Goal: Information Seeking & Learning: Learn about a topic

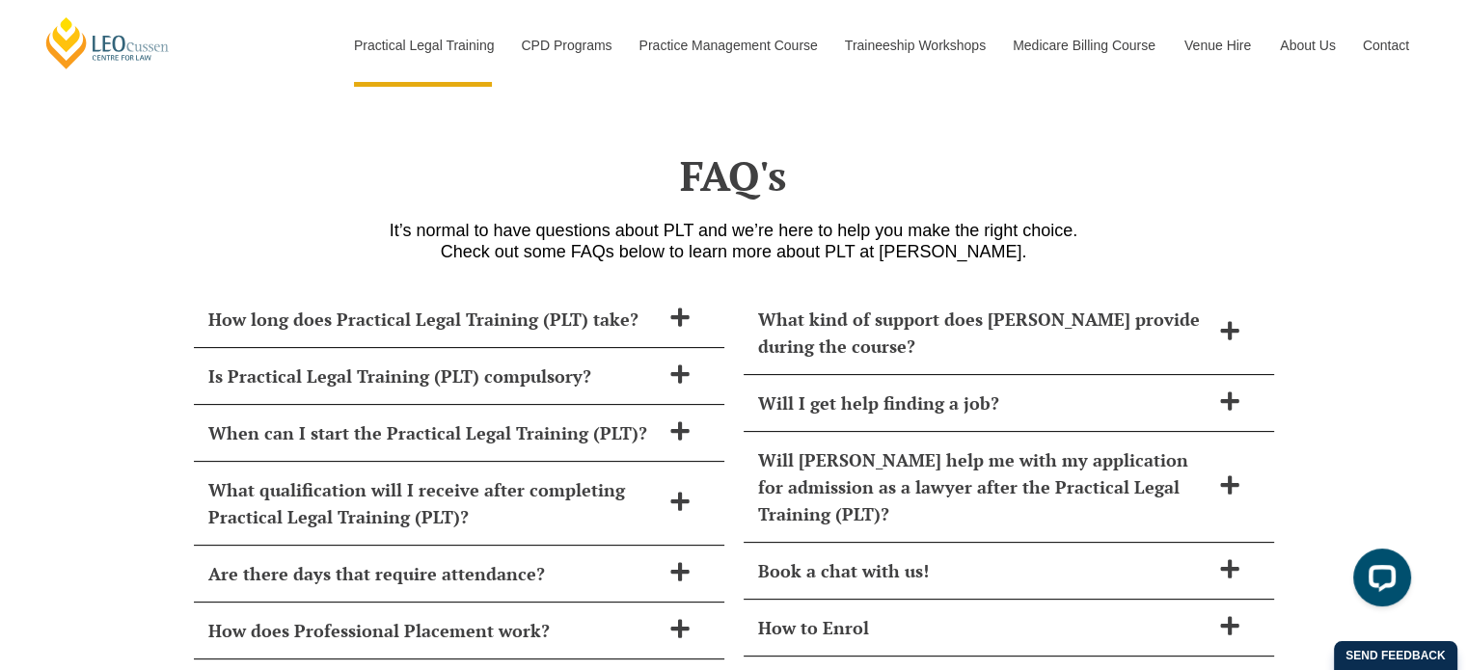
scroll to position [7865, 0]
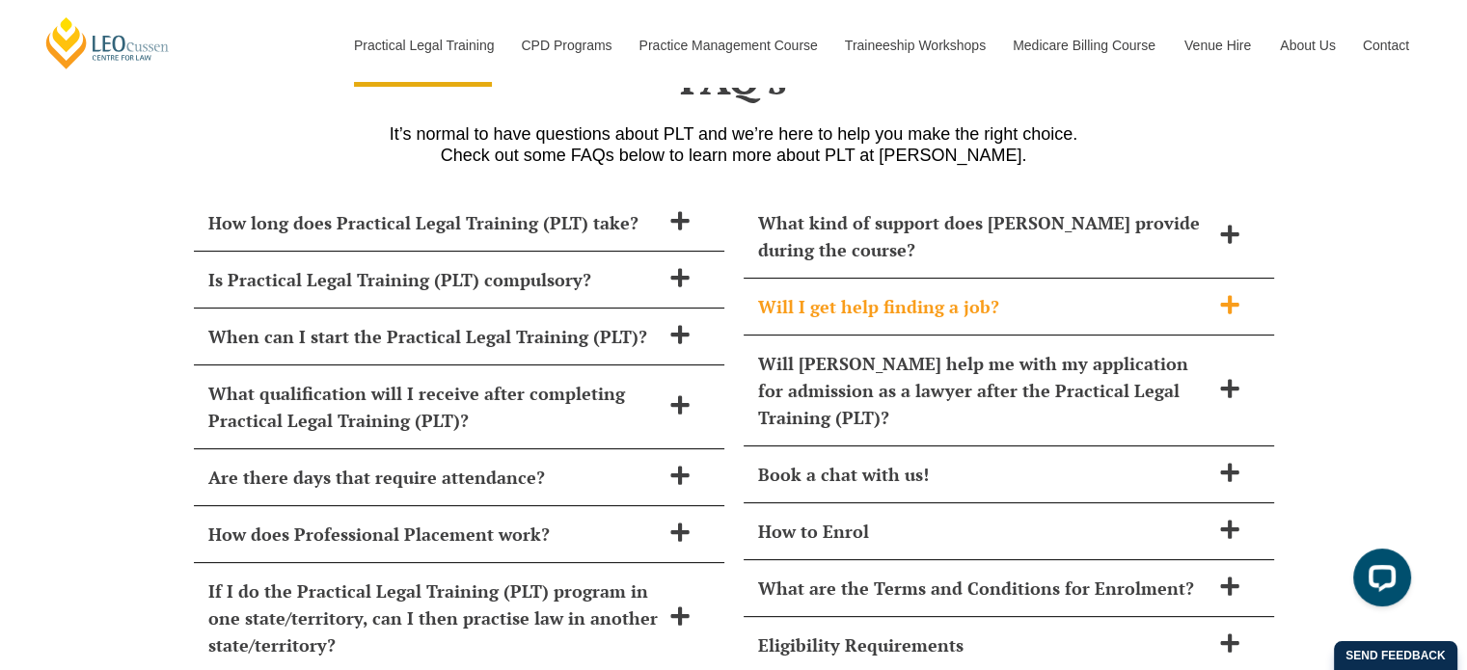
click at [1230, 295] on icon at bounding box center [1229, 304] width 18 height 18
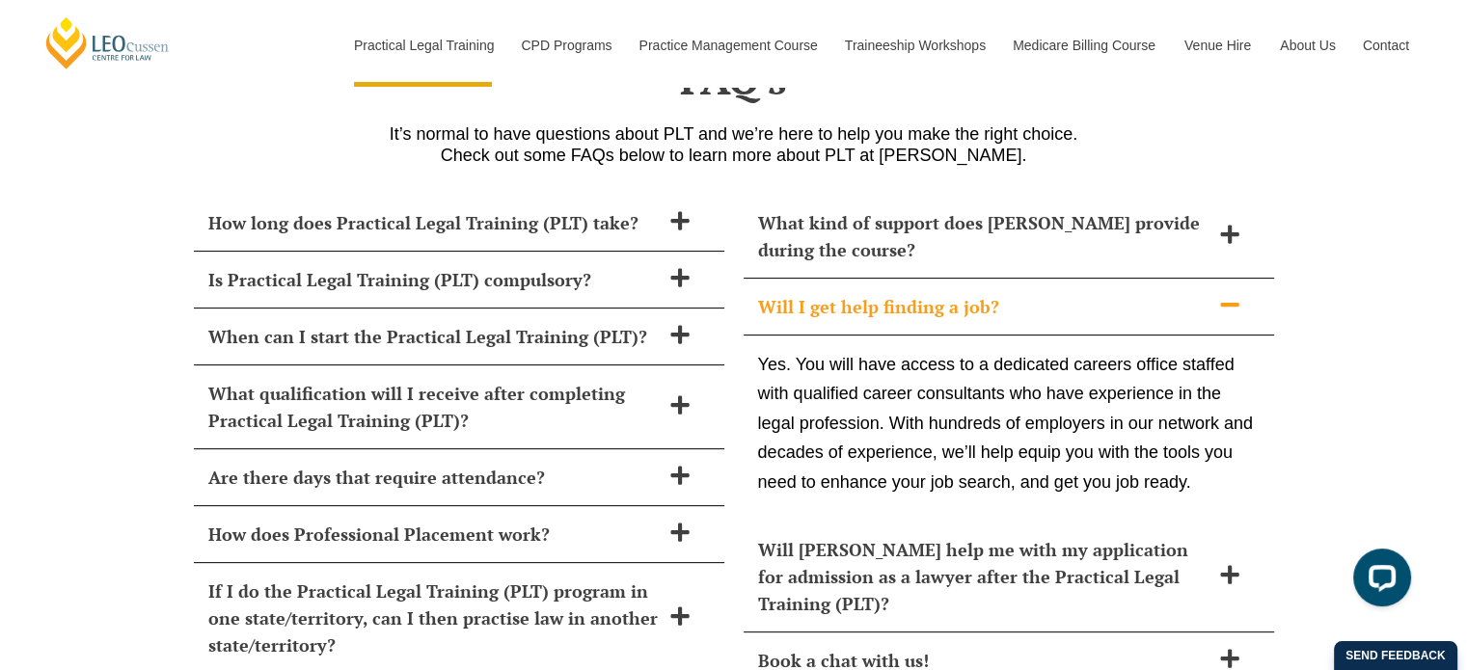
click at [1230, 294] on icon at bounding box center [1229, 304] width 21 height 21
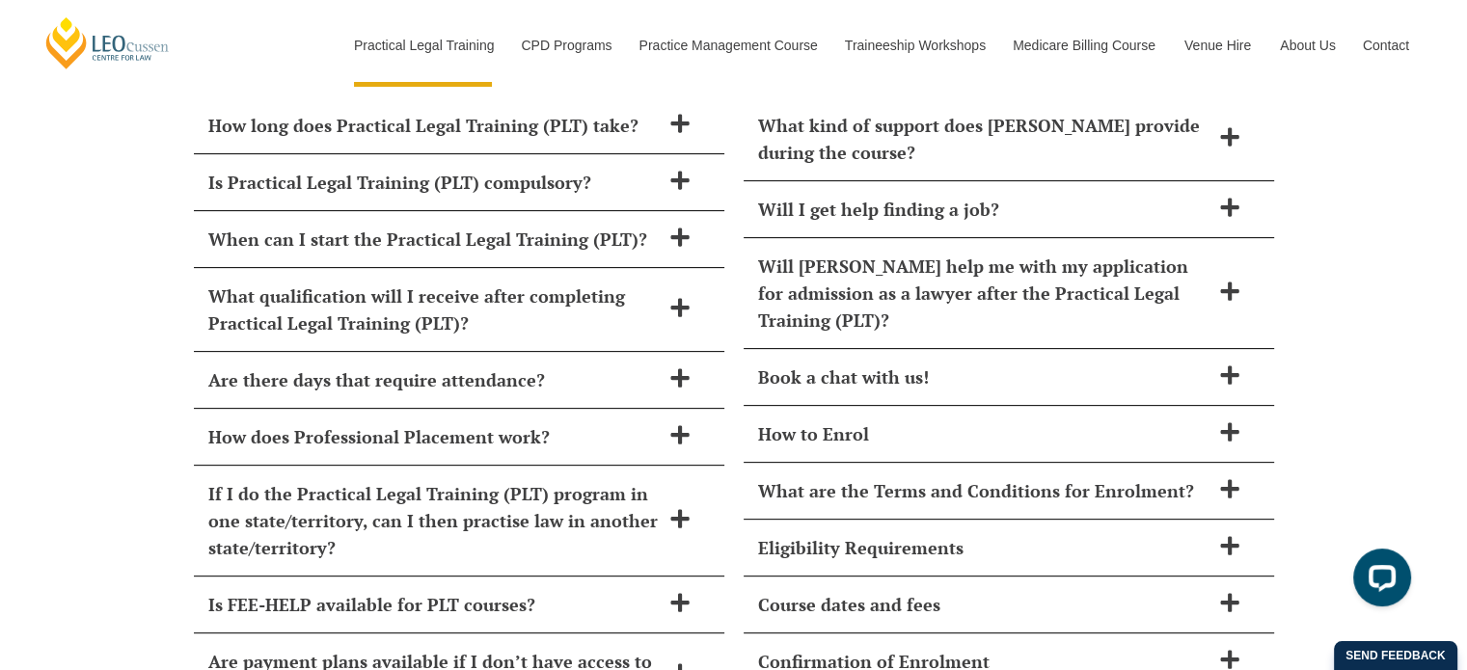
scroll to position [8058, 0]
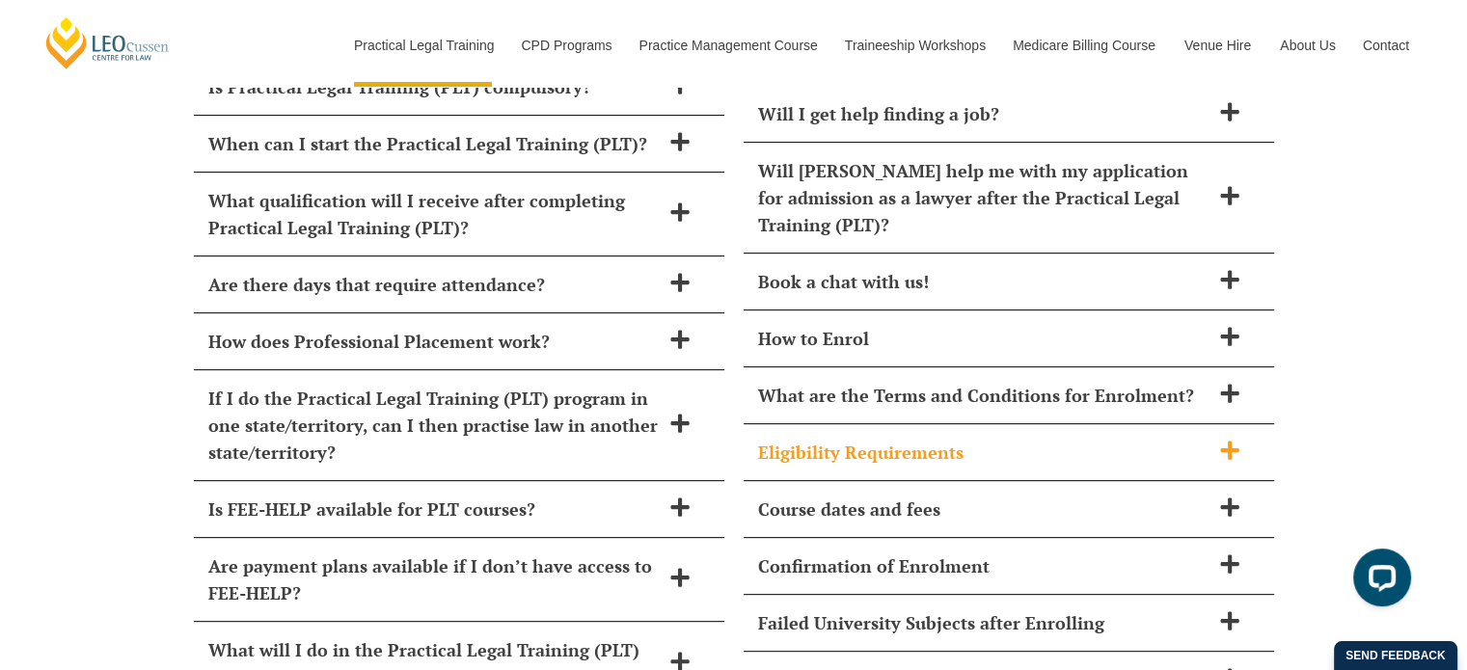
click at [1228, 441] on icon at bounding box center [1229, 450] width 18 height 18
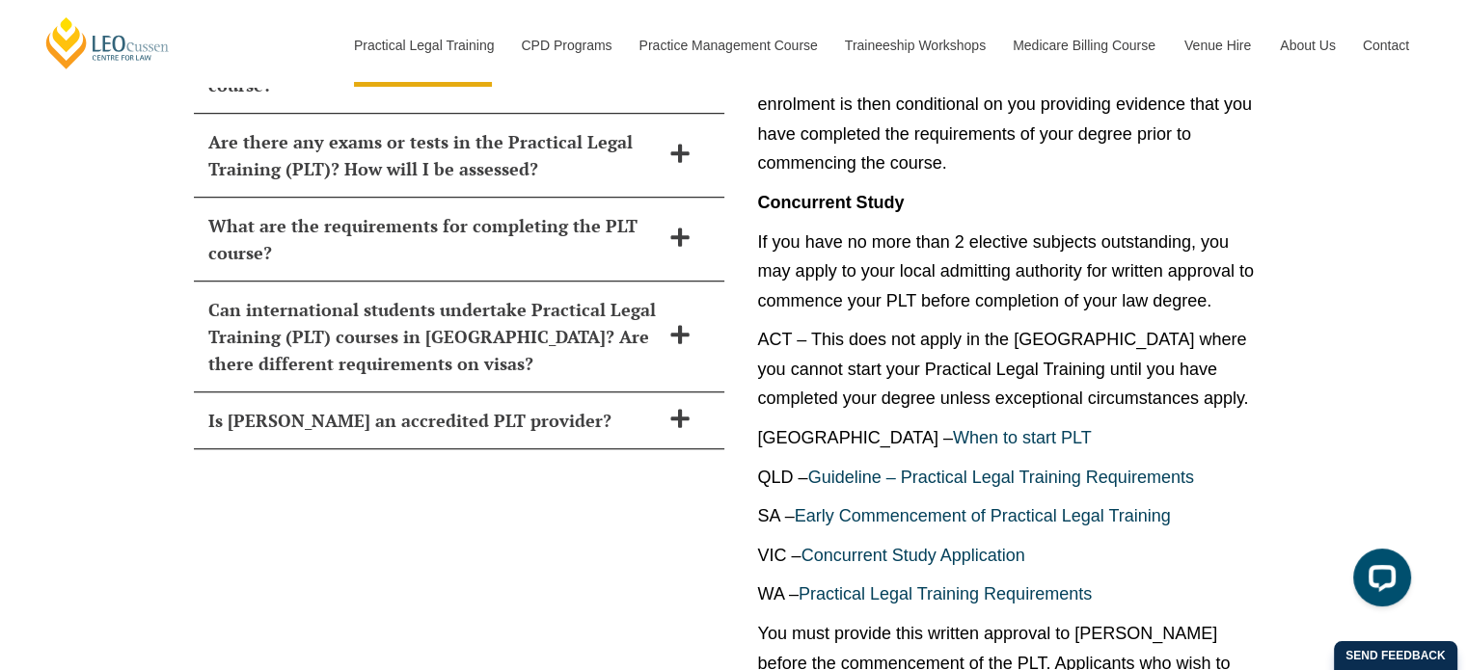
scroll to position [8540, 0]
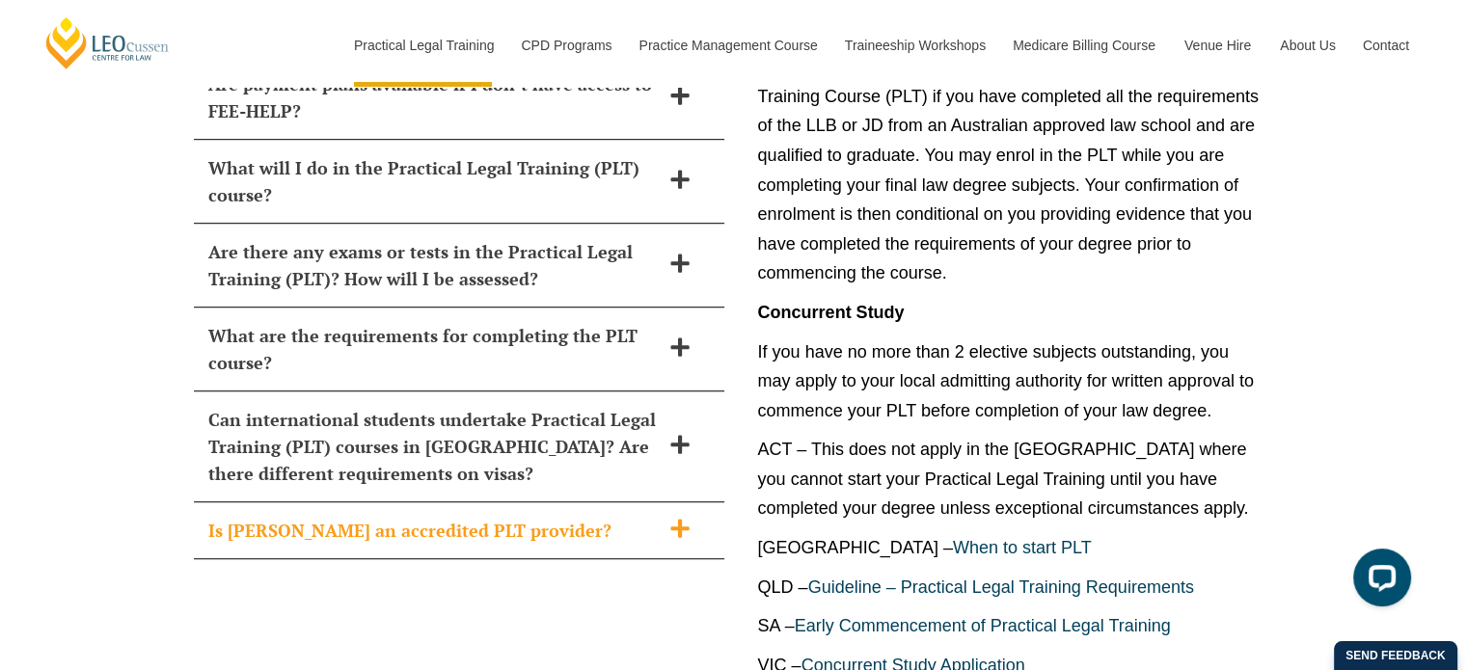
click at [661, 518] on span at bounding box center [680, 530] width 41 height 24
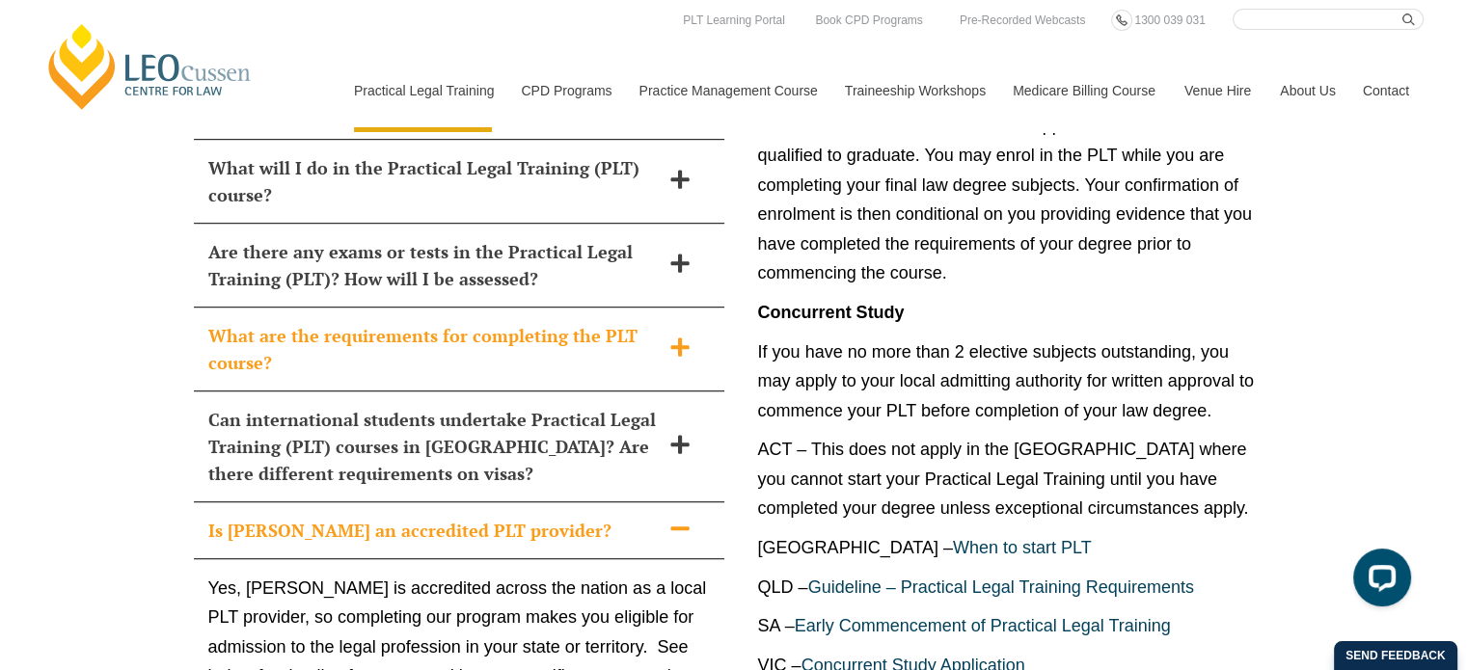
click at [681, 338] on icon at bounding box center [679, 347] width 18 height 18
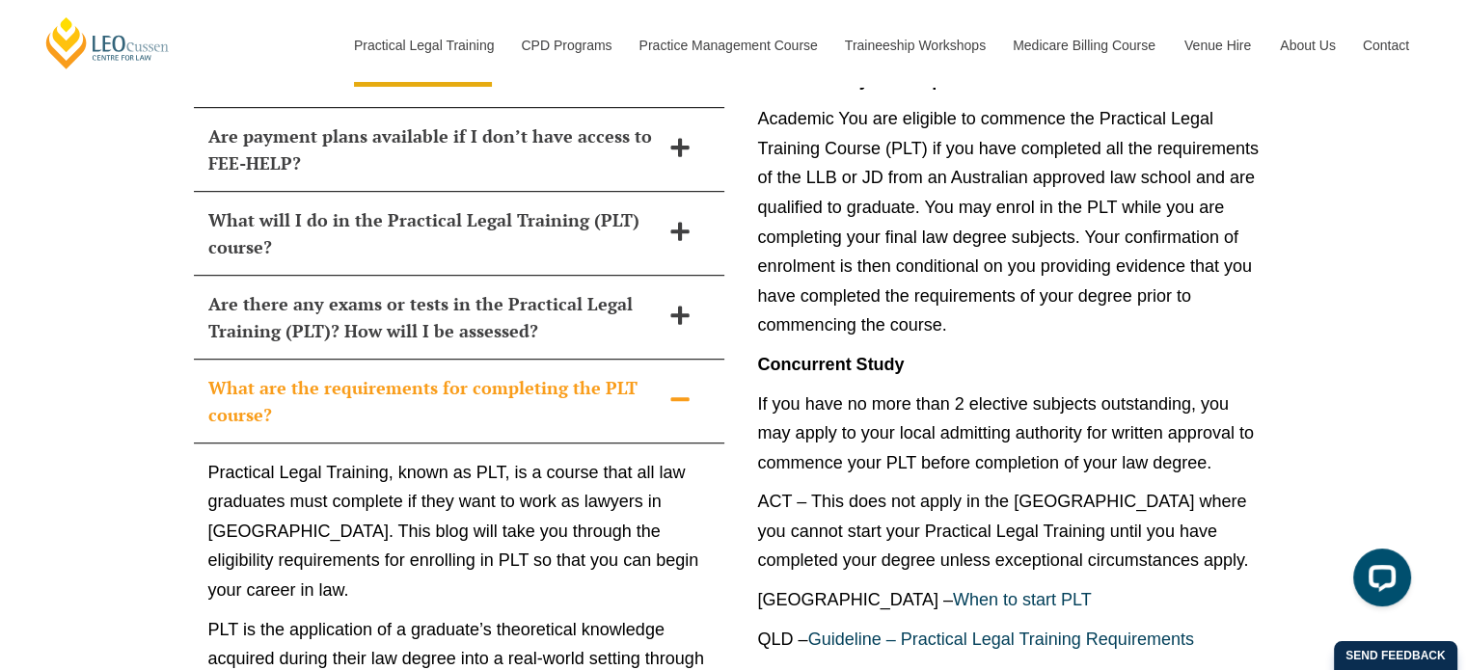
scroll to position [8444, 0]
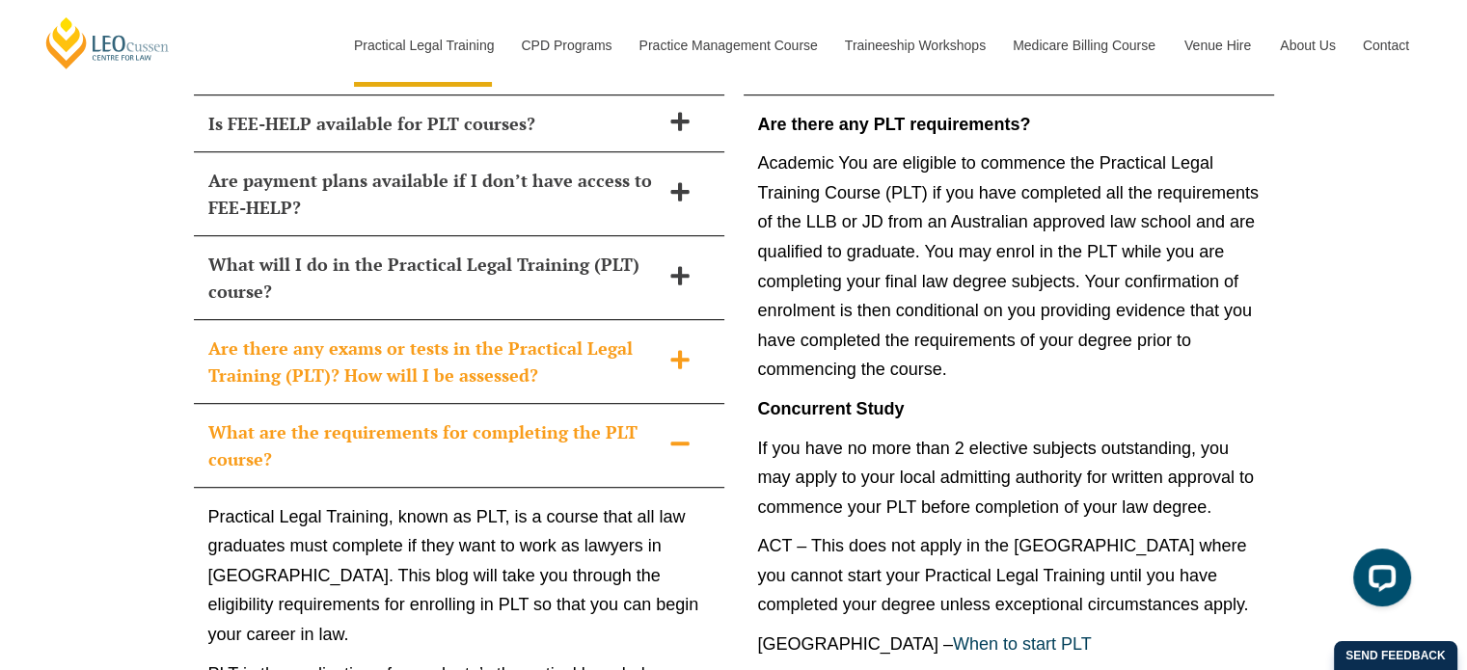
click at [672, 349] on icon at bounding box center [679, 359] width 21 height 21
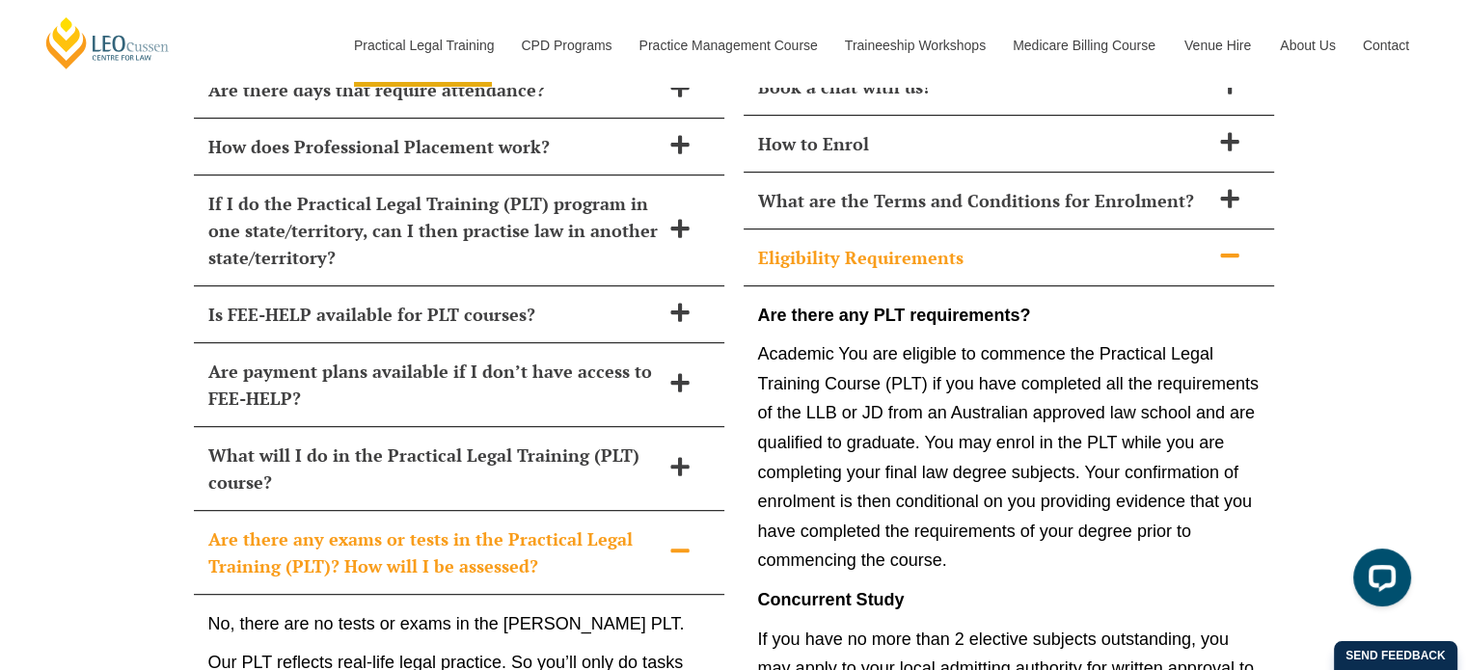
scroll to position [8251, 0]
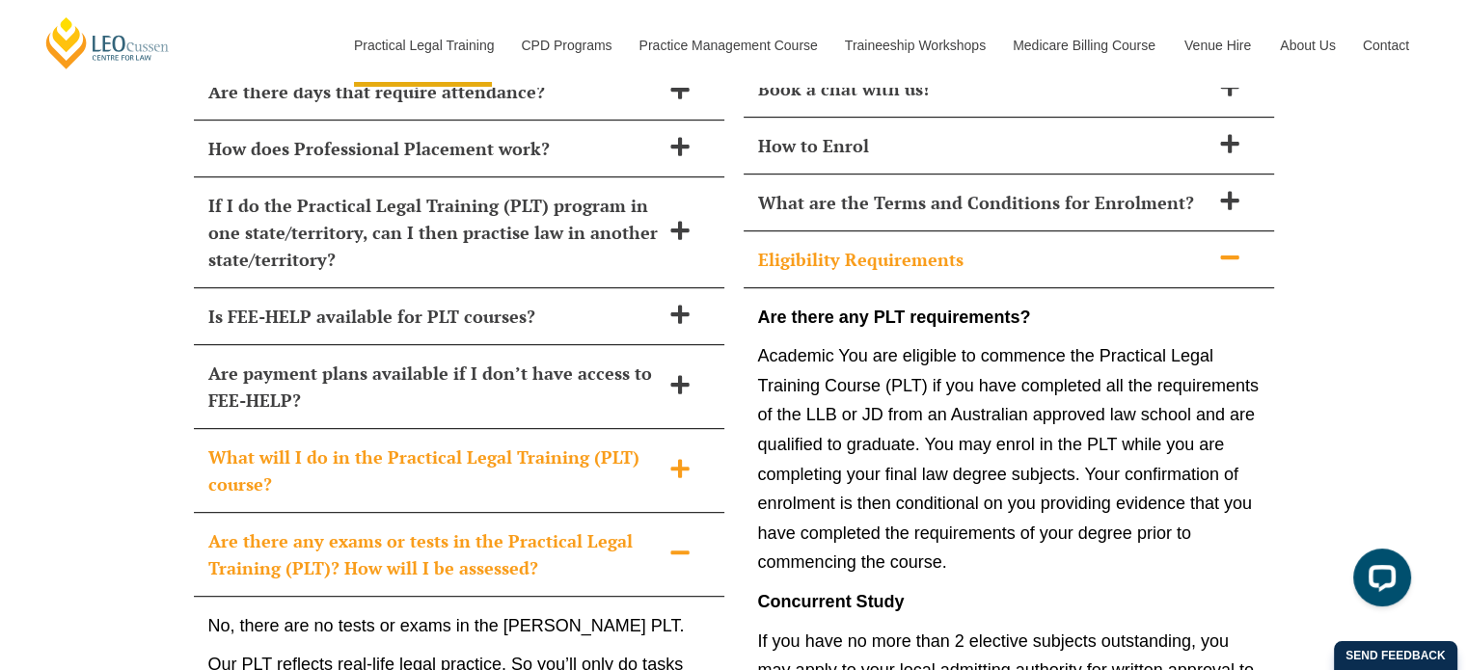
click at [675, 458] on icon at bounding box center [679, 468] width 21 height 21
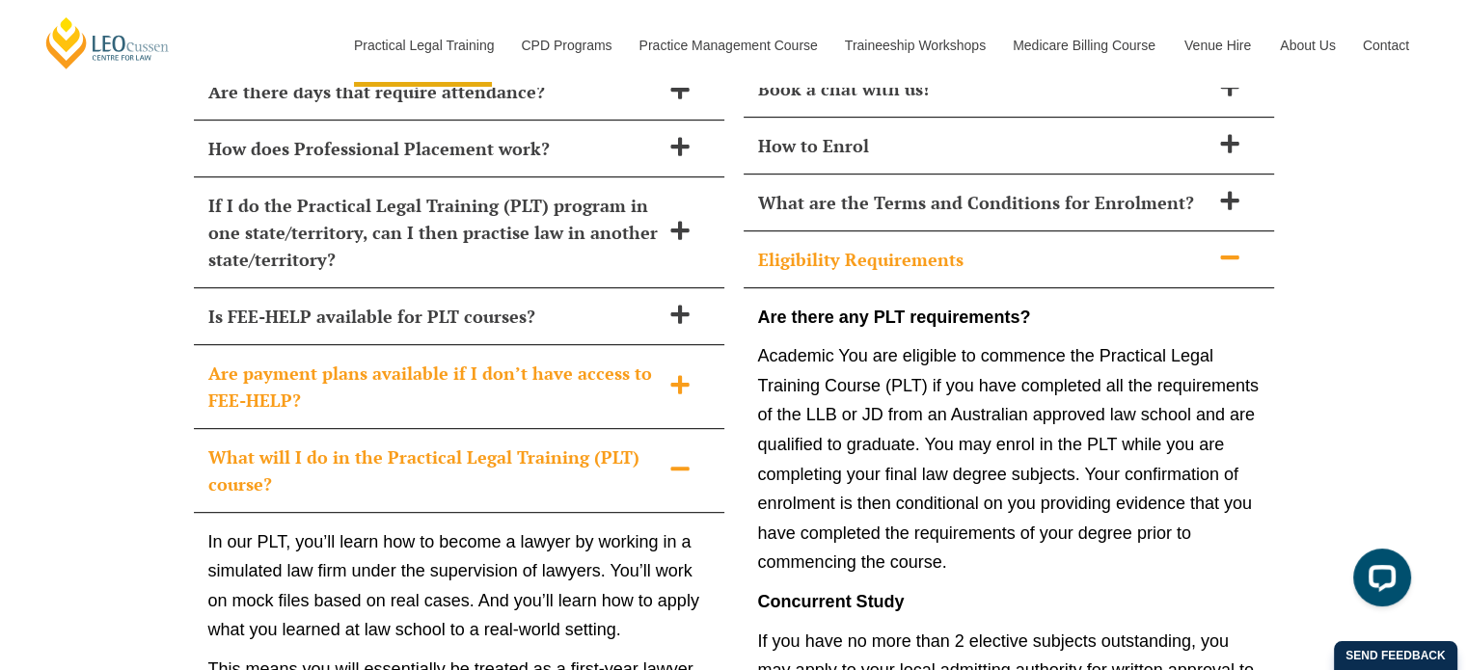
click at [664, 374] on span at bounding box center [680, 386] width 41 height 24
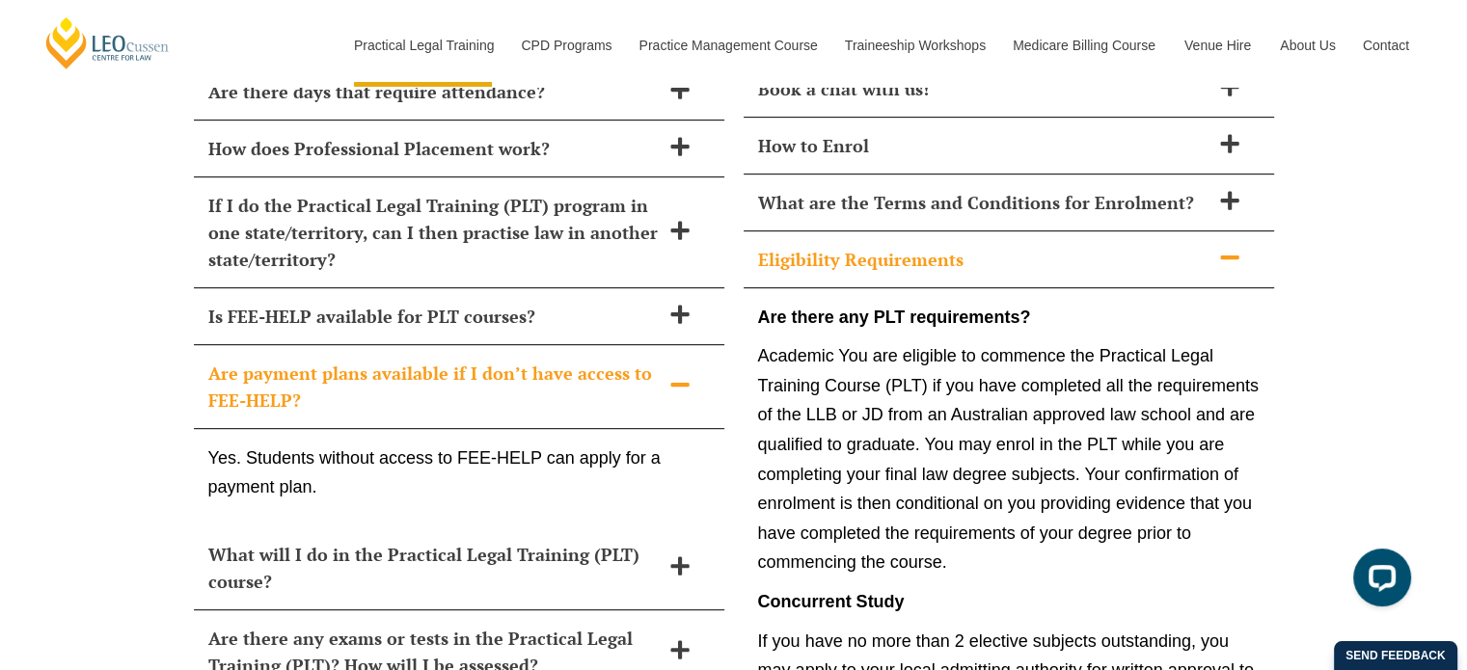
scroll to position [8154, 0]
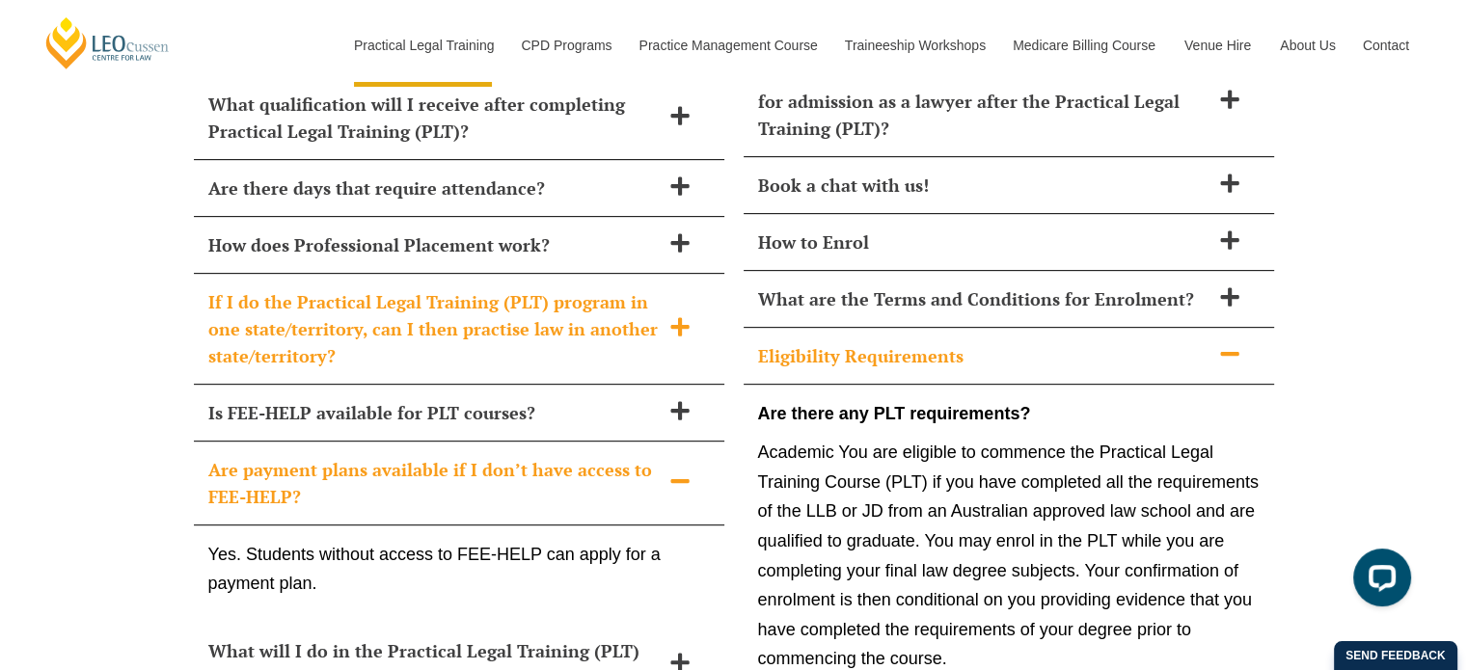
click at [673, 317] on icon at bounding box center [679, 326] width 18 height 18
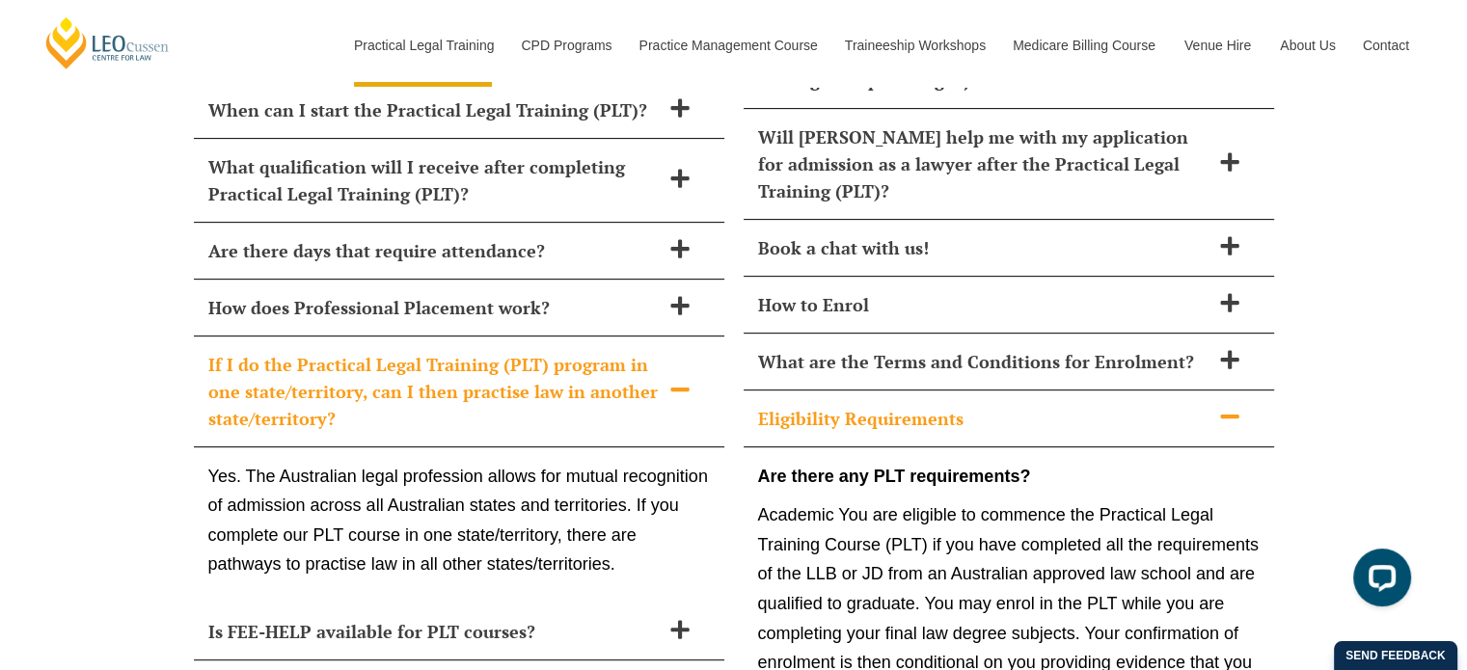
scroll to position [8058, 0]
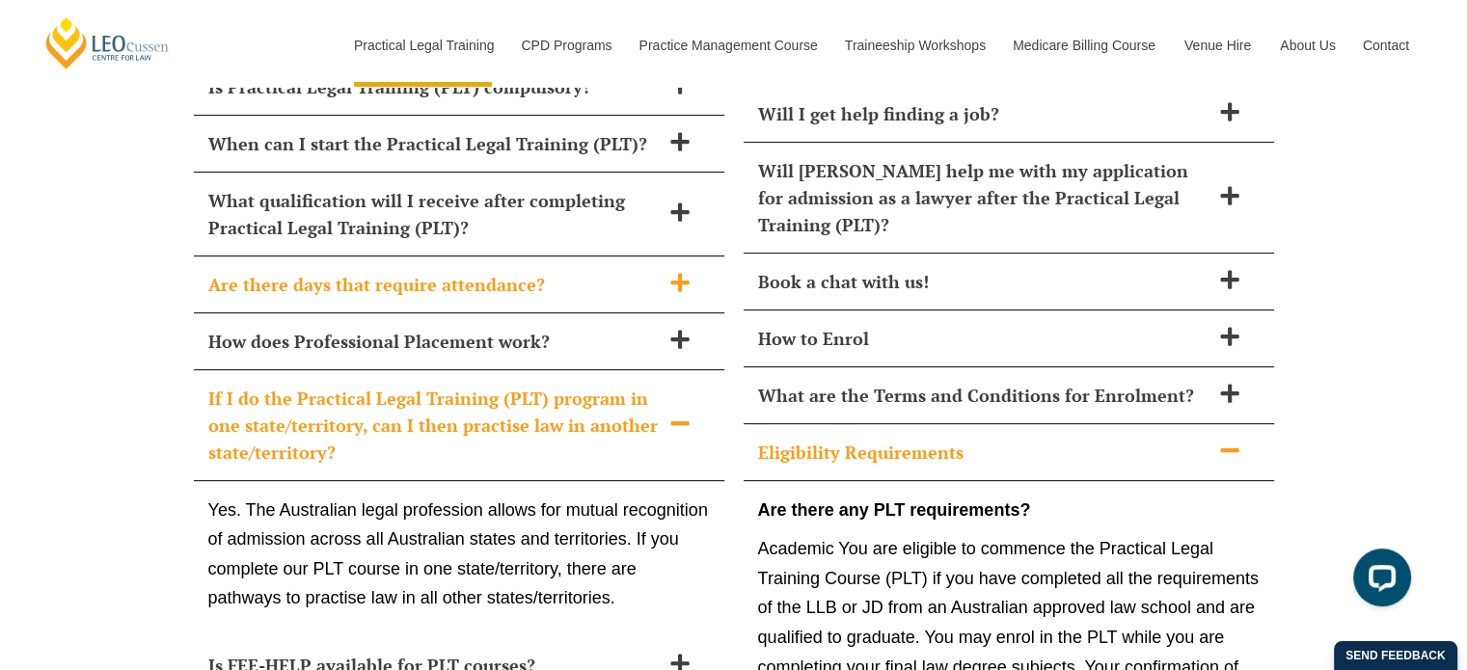
click at [654, 271] on h2 "Are there days that require attendance?" at bounding box center [433, 284] width 451 height 27
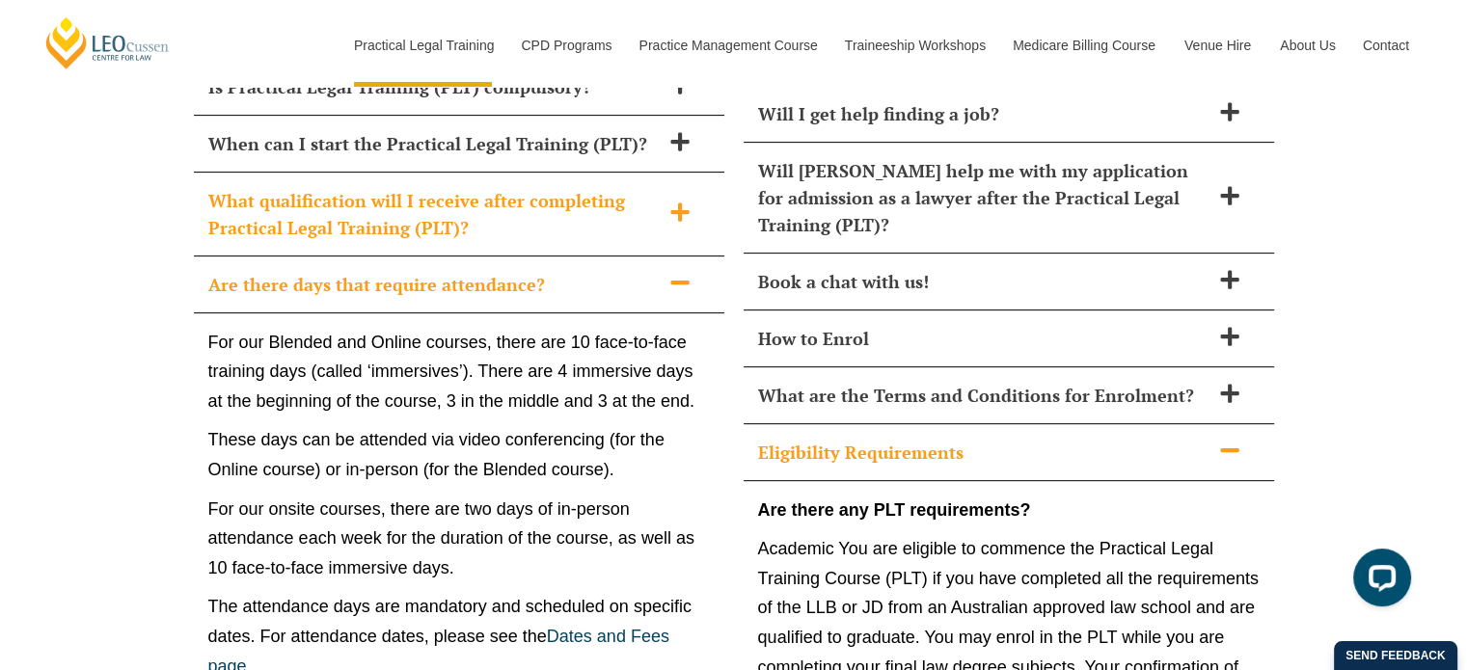
click at [662, 202] on span at bounding box center [680, 214] width 41 height 24
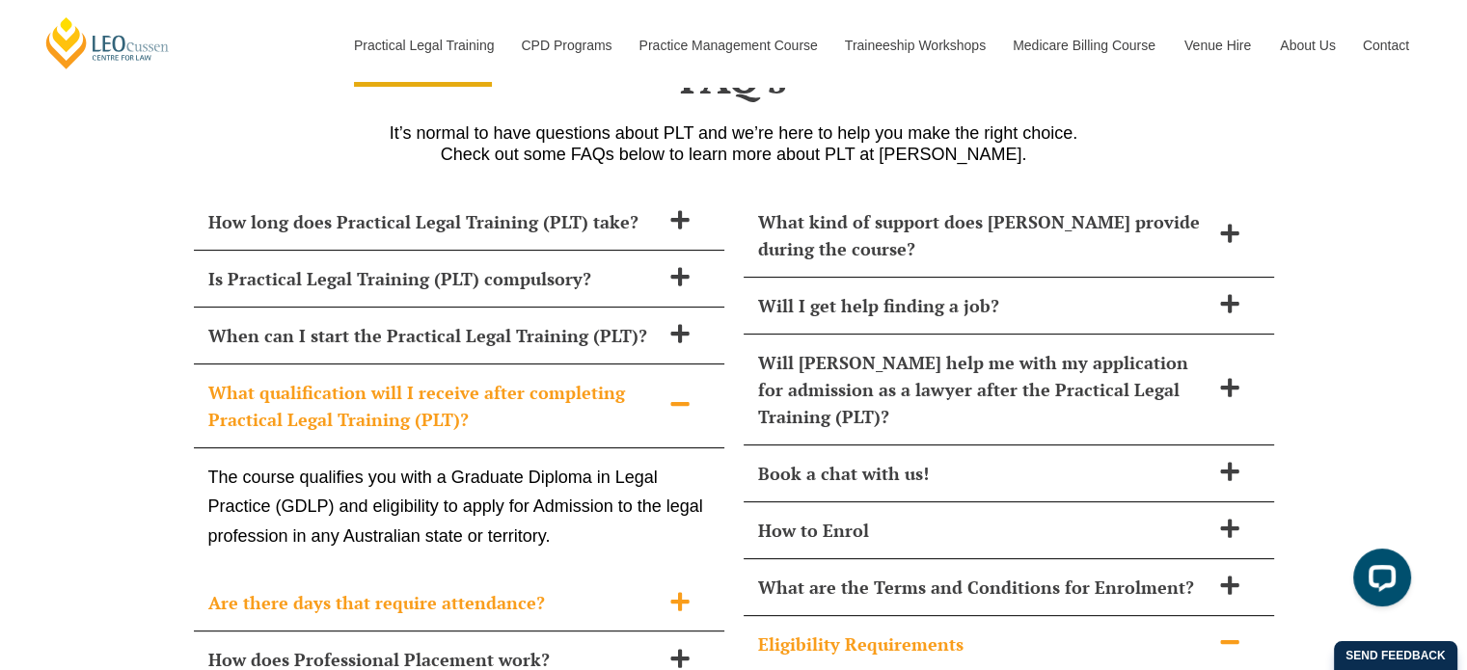
scroll to position [7865, 0]
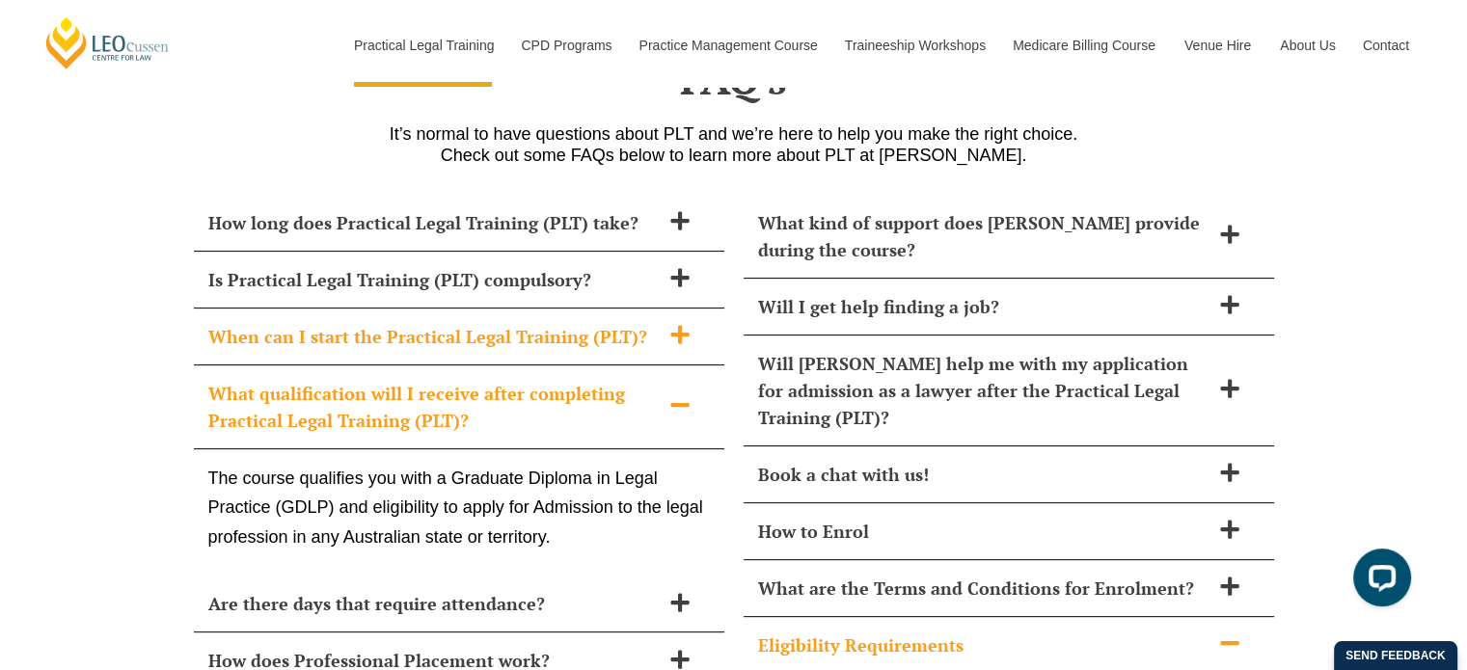
click at [669, 324] on icon at bounding box center [679, 334] width 21 height 21
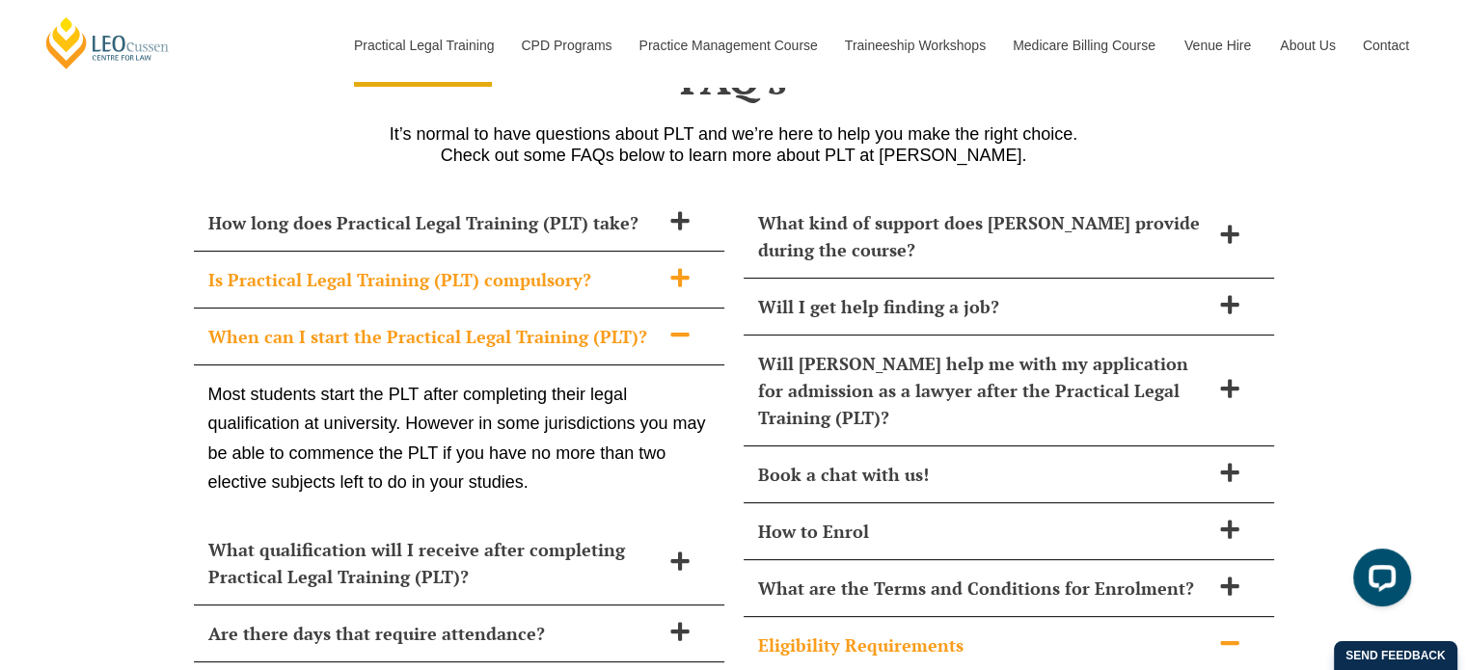
click at [669, 267] on icon at bounding box center [679, 277] width 21 height 21
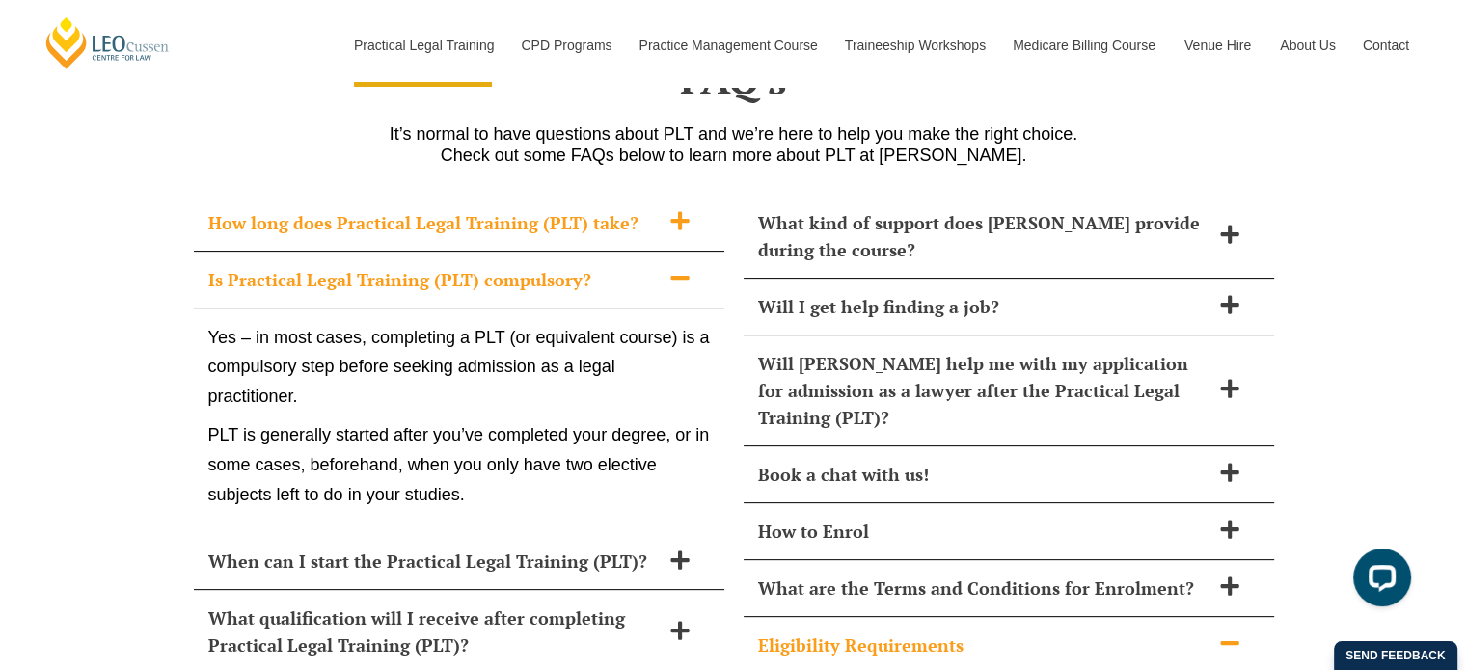
click at [677, 210] on span at bounding box center [680, 222] width 41 height 24
